Goal: Information Seeking & Learning: Find specific page/section

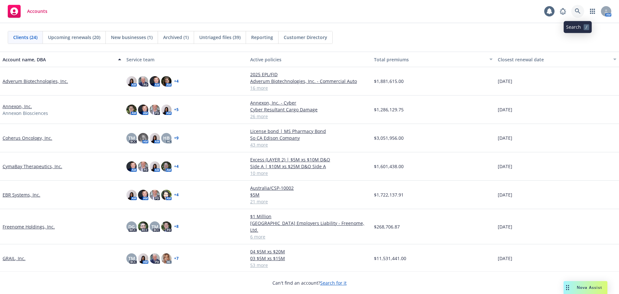
click at [581, 11] on link at bounding box center [577, 11] width 13 height 13
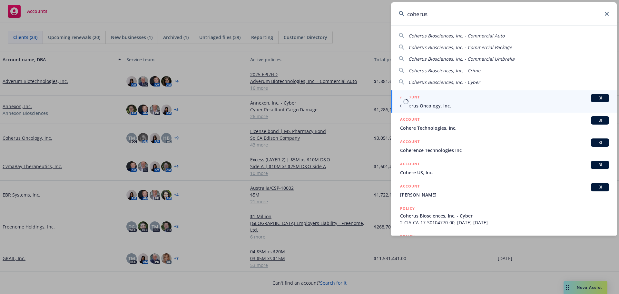
type input "coherus"
click at [445, 103] on span "Coherus Oncology, Inc." at bounding box center [504, 105] width 209 height 7
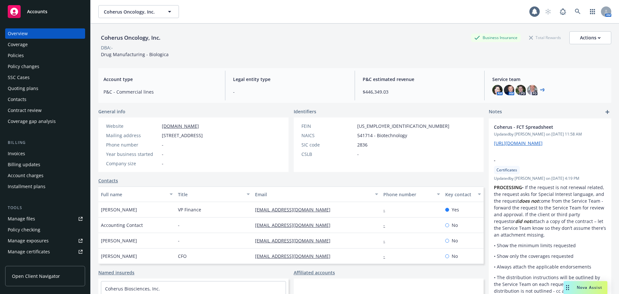
click at [46, 216] on link "Manage files" at bounding box center [45, 218] width 80 height 10
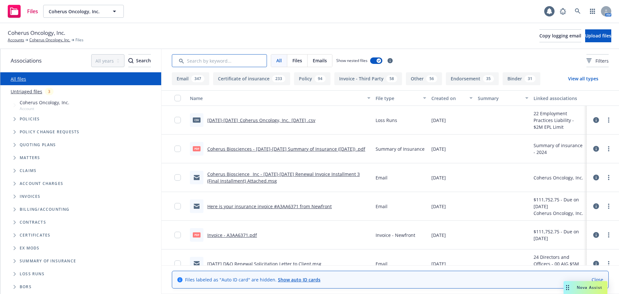
click at [216, 57] on input "Search by keyword..." at bounding box center [219, 60] width 95 height 13
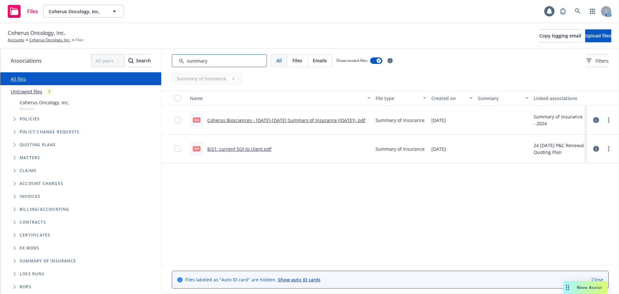
type input "summary"
click at [266, 119] on link "Coherus Biosciences - [DATE]-[DATE] Summary of Insurance ([DATE]) .pdf" at bounding box center [286, 120] width 158 height 6
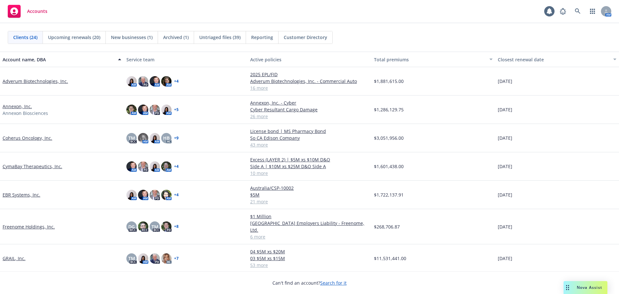
click at [32, 136] on link "Coherus Oncology, Inc." at bounding box center [28, 137] width 50 height 7
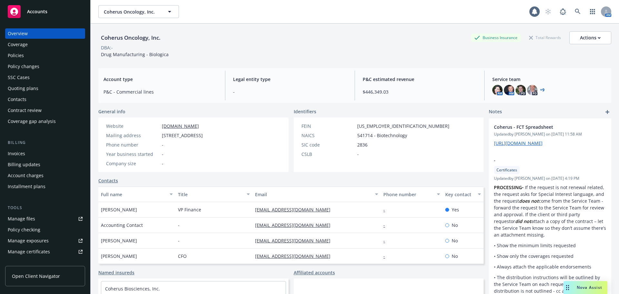
click at [12, 56] on div "Policies" at bounding box center [16, 55] width 16 height 10
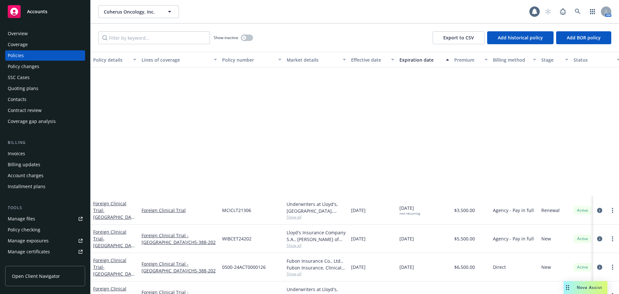
scroll to position [622, 0]
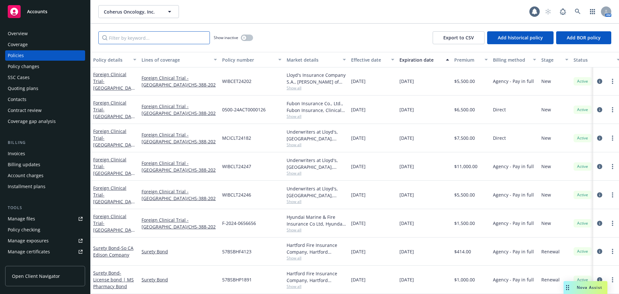
click at [145, 35] on input "Filter by keyword..." at bounding box center [153, 37] width 111 height 13
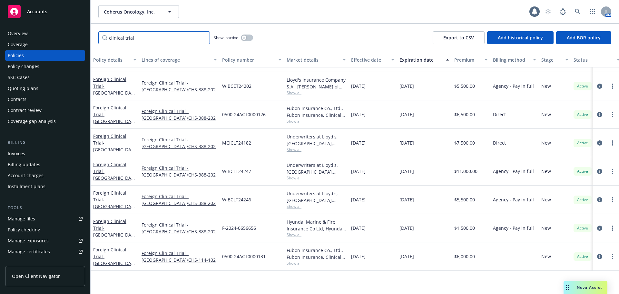
scroll to position [0, 0]
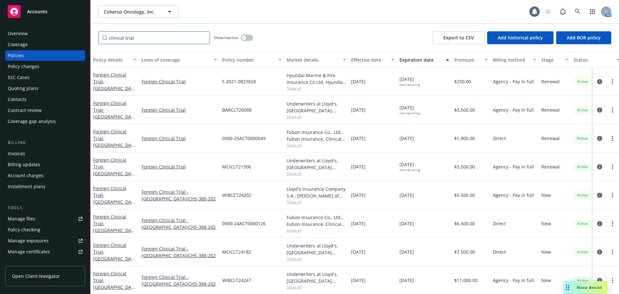
type input "clinical trial"
click at [405, 126] on div "01/14/2026" at bounding box center [424, 138] width 55 height 28
click at [576, 11] on icon at bounding box center [577, 12] width 6 height 6
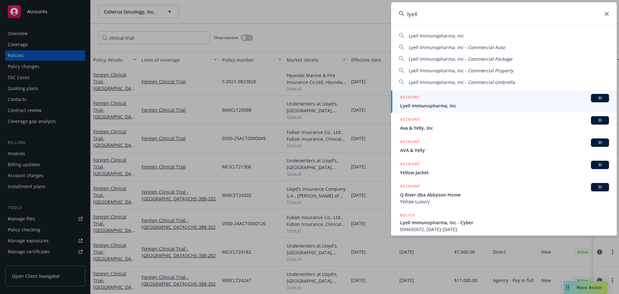
type input "lyell"
click at [467, 106] on span "Lyell Immunopharma, Inc" at bounding box center [504, 105] width 209 height 7
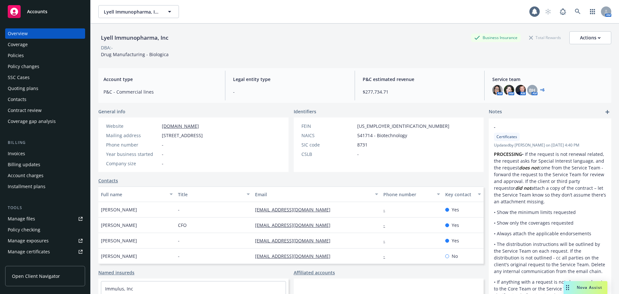
click at [28, 51] on div "Policies" at bounding box center [45, 55] width 75 height 10
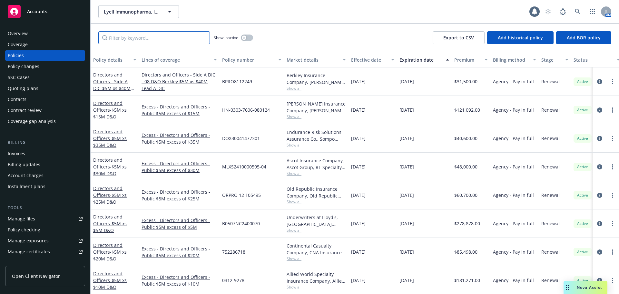
click at [153, 35] on input "Filter by keyword..." at bounding box center [153, 37] width 111 height 13
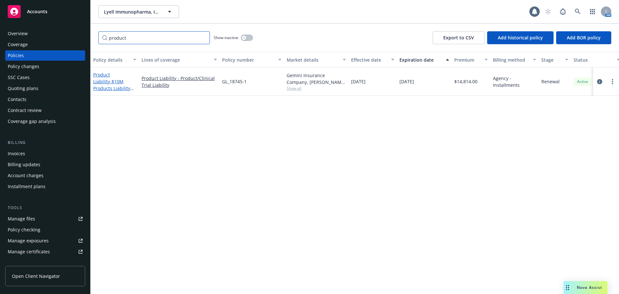
type input "product"
click at [111, 75] on link "Product Liability - $10M Products Liability (Incl. Clinical Trials)" at bounding box center [114, 85] width 42 height 26
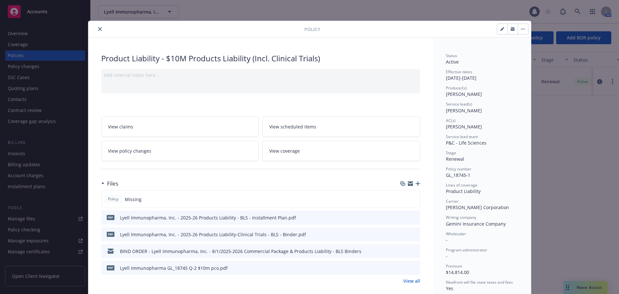
click at [98, 28] on icon "close" at bounding box center [100, 29] width 4 height 4
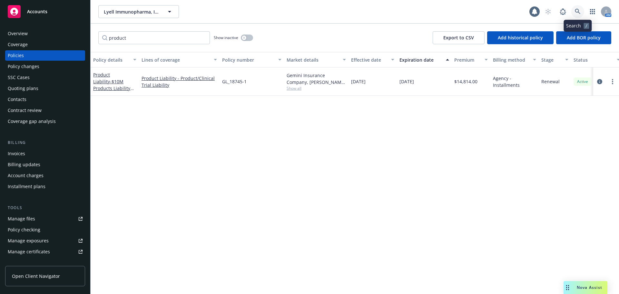
click at [574, 9] on icon at bounding box center [577, 12] width 6 height 6
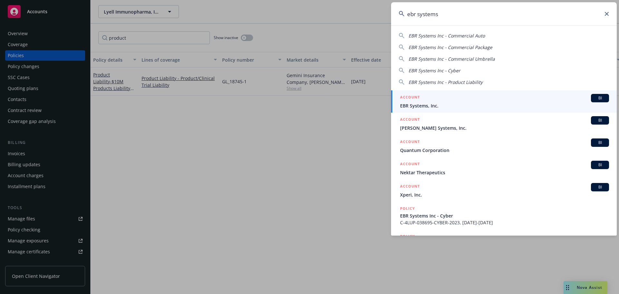
type input "ebr systems"
click at [439, 103] on span "EBR Systems, Inc." at bounding box center [504, 105] width 209 height 7
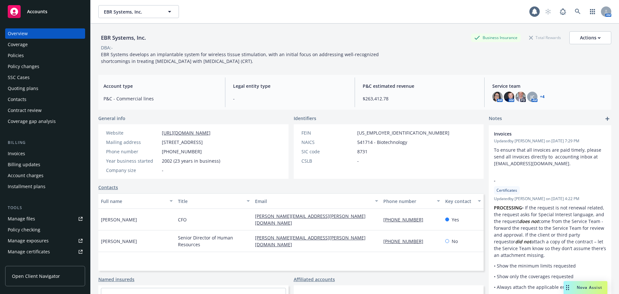
click at [13, 56] on div "Policies" at bounding box center [16, 55] width 16 height 10
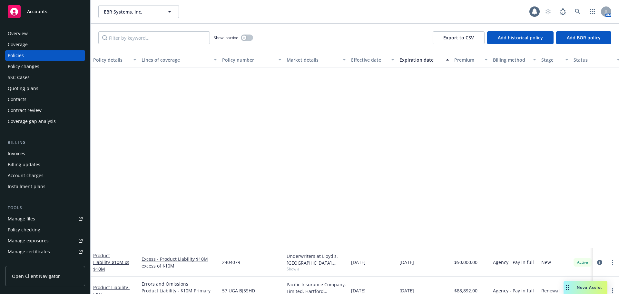
scroll to position [207, 0]
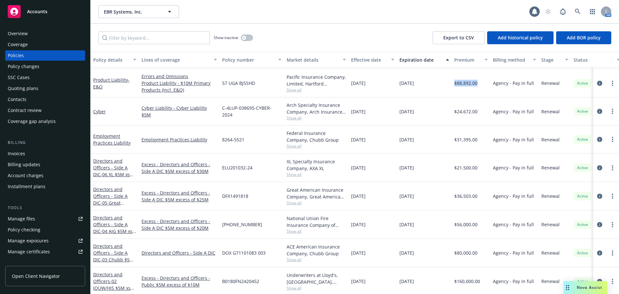
drag, startPoint x: 454, startPoint y: 86, endPoint x: 477, endPoint y: 85, distance: 22.9
click at [477, 85] on div "$88,892.00" at bounding box center [470, 83] width 39 height 28
click at [477, 85] on span "$88,892.00" at bounding box center [465, 83] width 23 height 7
drag, startPoint x: 477, startPoint y: 83, endPoint x: 455, endPoint y: 85, distance: 21.6
click at [455, 85] on span "$88,892.00" at bounding box center [465, 83] width 23 height 7
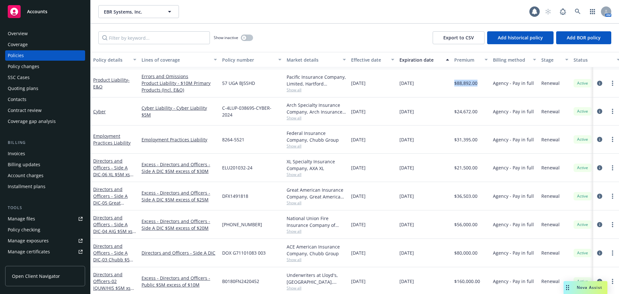
click at [455, 85] on span "$88,892.00" at bounding box center [465, 83] width 23 height 7
click at [114, 79] on link "Product Liability - E&O" at bounding box center [111, 83] width 36 height 13
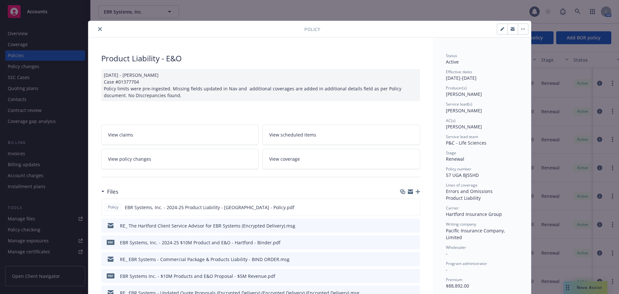
click at [98, 29] on icon "close" at bounding box center [100, 29] width 4 height 4
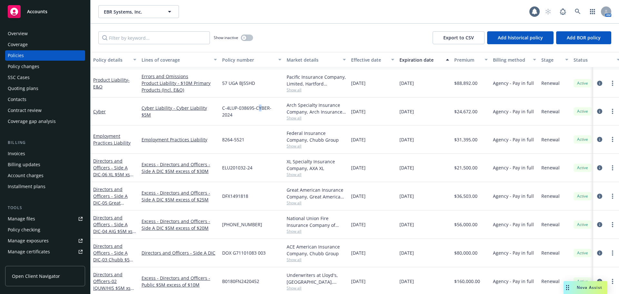
drag, startPoint x: 260, startPoint y: 102, endPoint x: 262, endPoint y: 108, distance: 5.8
click at [262, 108] on div "C-4LUP-038695-CYBER-2024" at bounding box center [251, 111] width 64 height 28
click at [260, 114] on div "C-4LUP-038695-CYBER-2024" at bounding box center [251, 111] width 64 height 28
drag, startPoint x: 224, startPoint y: 112, endPoint x: 276, endPoint y: 111, distance: 51.6
click at [276, 111] on span "C-4LUP-038695-CYBER-2024" at bounding box center [251, 111] width 59 height 14
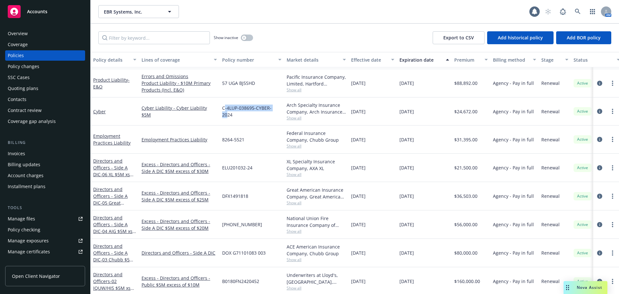
click at [276, 111] on span "C-4LUP-038695-CYBER-2024" at bounding box center [251, 111] width 59 height 14
drag, startPoint x: 279, startPoint y: 112, endPoint x: 221, endPoint y: 111, distance: 58.3
click at [221, 111] on div "C-4LUP-038695-CYBER-2024" at bounding box center [251, 111] width 64 height 28
click at [220, 110] on div "C-4LUP-038695-CYBER-2024" at bounding box center [251, 111] width 64 height 28
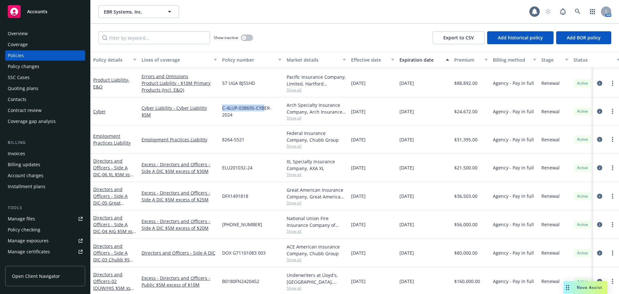
drag, startPoint x: 215, startPoint y: 110, endPoint x: 265, endPoint y: 109, distance: 49.3
click at [265, 109] on div "Cyber Cyber Liability - Cyber Liability $5M C-4LUP-038695-CYBER-2024 Arch Speci…" at bounding box center [402, 111] width 622 height 28
click at [265, 109] on span "C-4LUP-038695-CYBER-2024" at bounding box center [251, 111] width 59 height 14
click at [257, 107] on div "C-4LUP-038695-CYBER-2024" at bounding box center [251, 111] width 64 height 28
click at [253, 106] on div "C-4LUP-038695-CYBER-2024" at bounding box center [251, 111] width 64 height 28
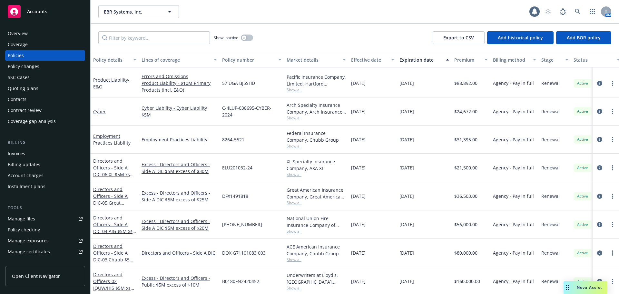
click at [253, 106] on div "C-4LUP-038695-CYBER-2024" at bounding box center [251, 111] width 64 height 28
